Goal: Book appointment/travel/reservation

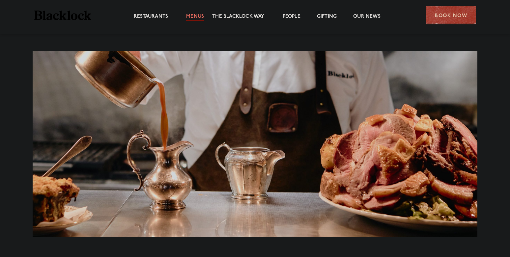
click at [201, 15] on link "Menus" at bounding box center [195, 17] width 18 height 7
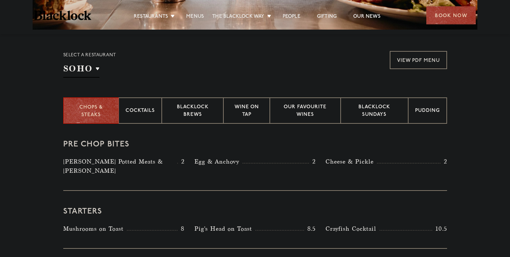
scroll to position [241, 0]
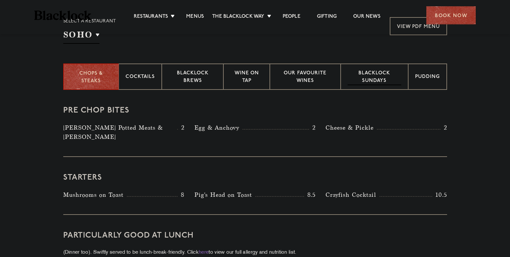
click at [370, 77] on p "Blacklock Sundays" at bounding box center [373, 77] width 53 height 15
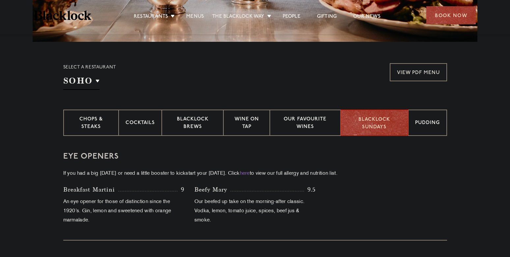
scroll to position [0, 0]
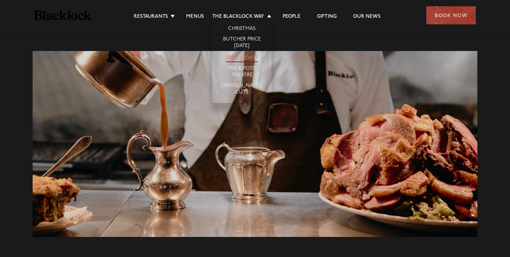
click at [256, 59] on link "[DATE] Roast" at bounding box center [242, 58] width 32 height 7
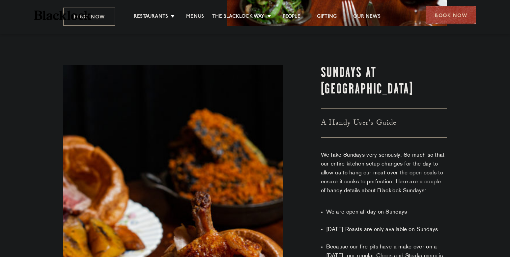
scroll to position [169, 0]
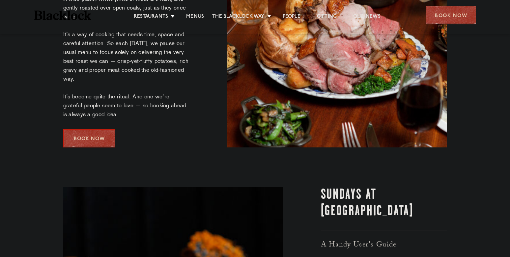
click at [78, 133] on div "Book Now" at bounding box center [89, 138] width 52 height 18
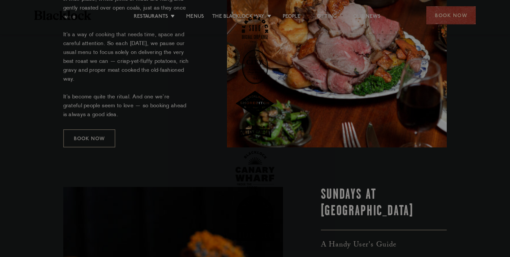
click at [255, 67] on img at bounding box center [255, 66] width 26 height 35
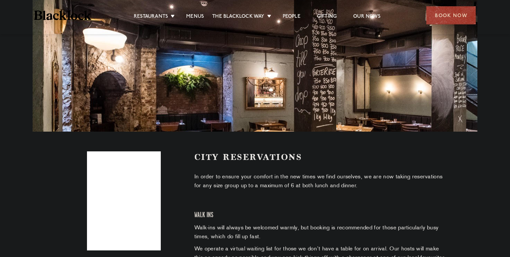
scroll to position [177, 0]
